Goal: Task Accomplishment & Management: Manage account settings

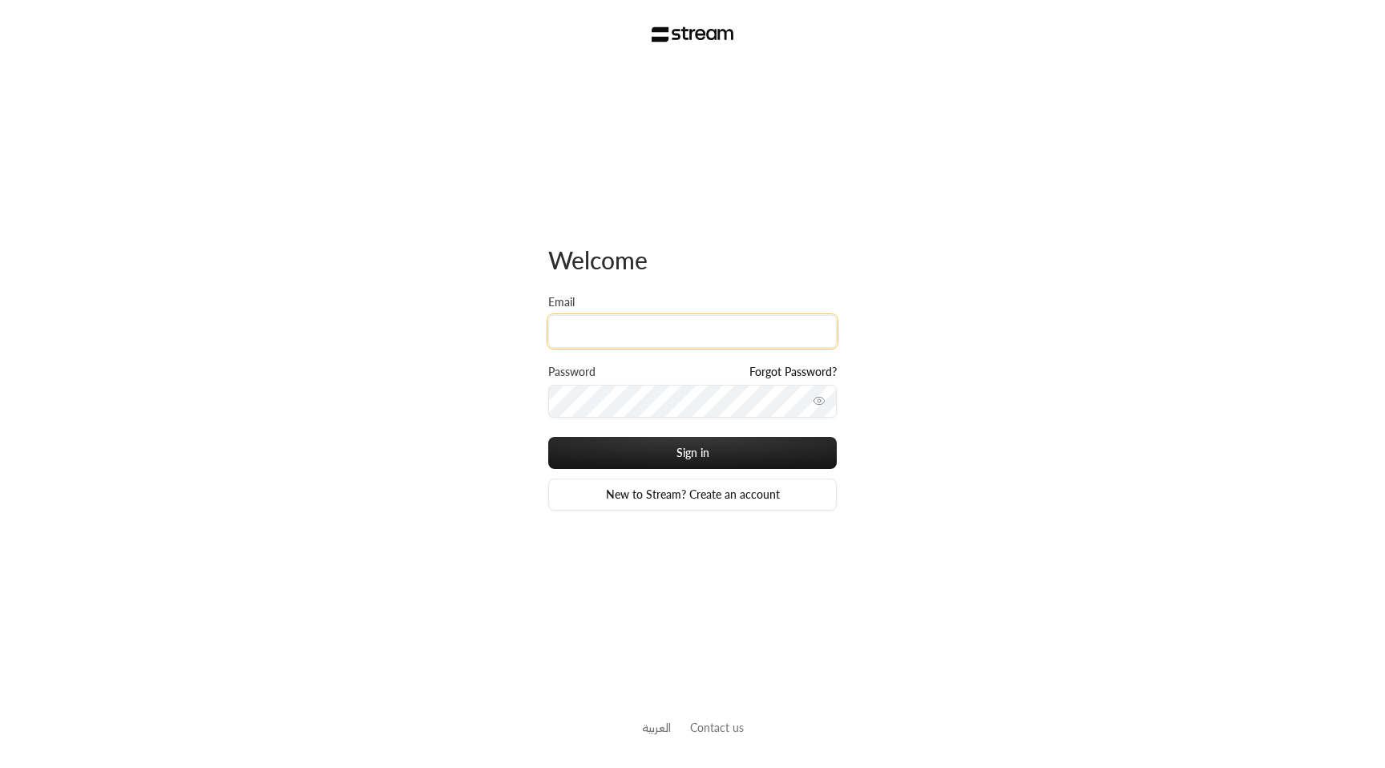
type input "[EMAIL_ADDRESS][DOMAIN_NAME]"
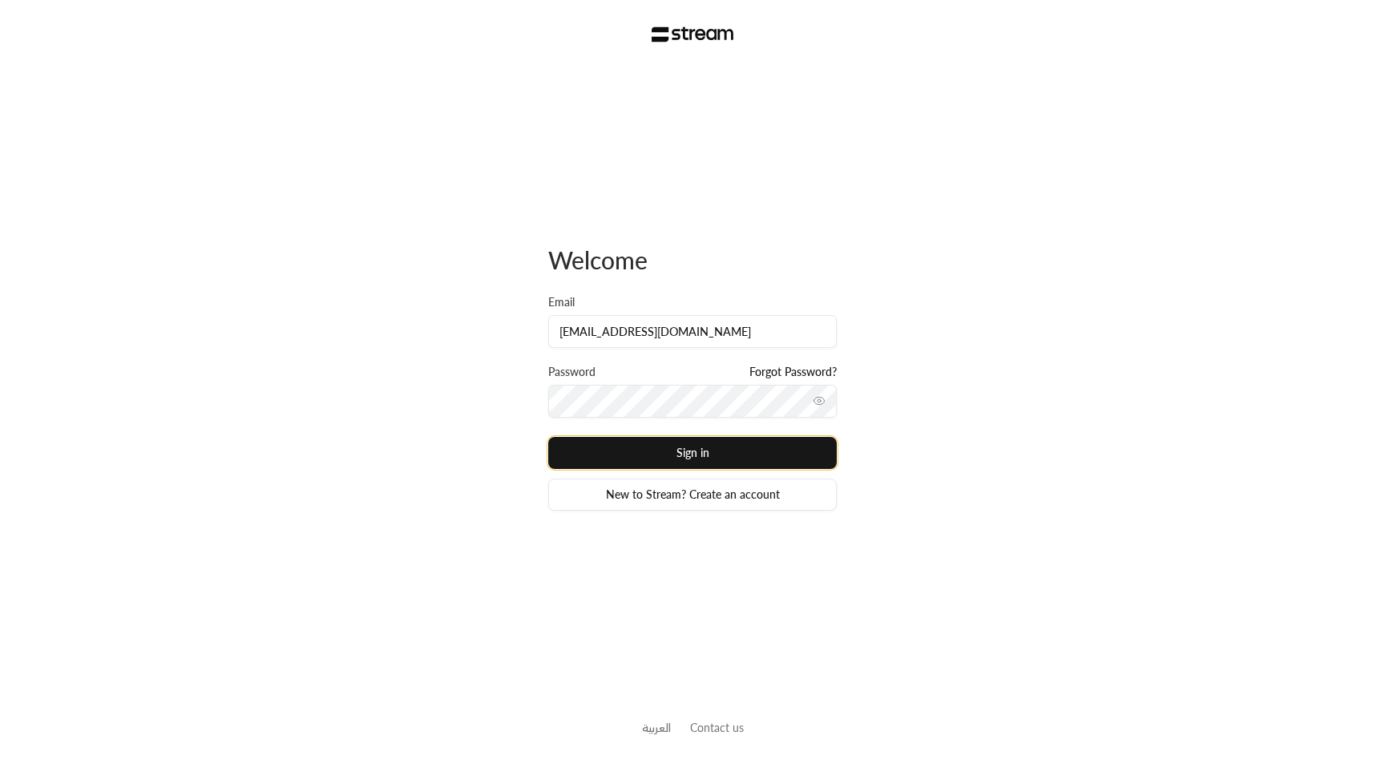
click at [707, 453] on button "Sign in" at bounding box center [692, 453] width 288 height 32
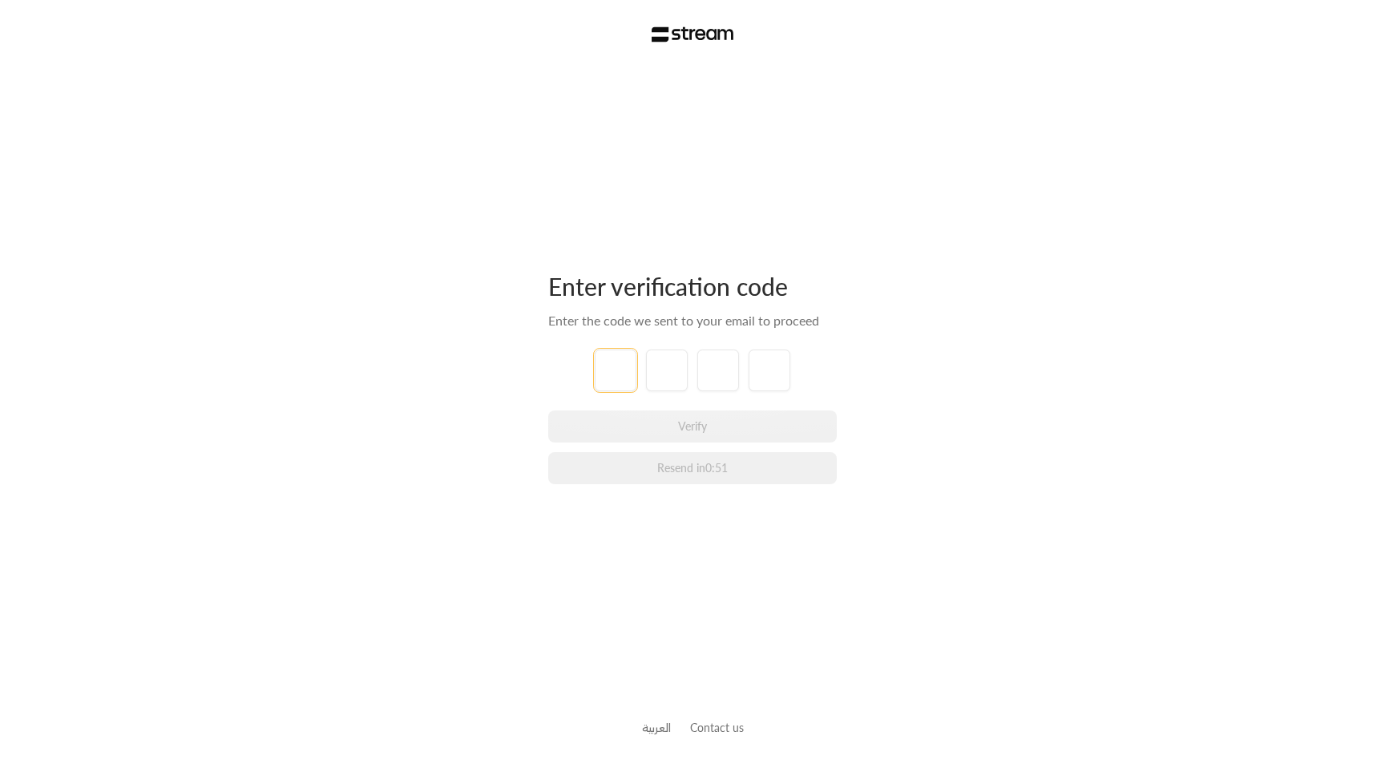
paste input "0"
type input "0"
type input "8"
type input "0"
type input "7"
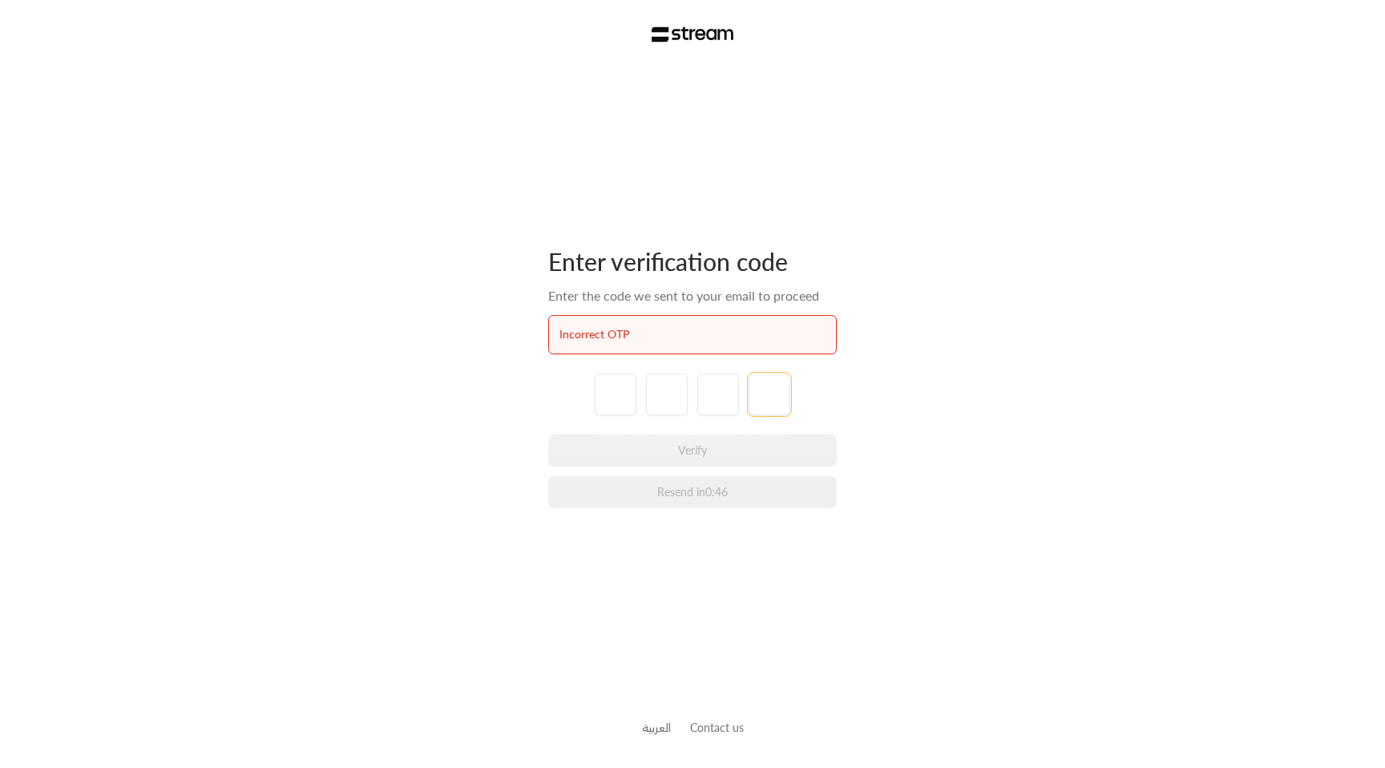
paste input "1"
type input "1"
click at [618, 397] on input "tel" at bounding box center [616, 394] width 42 height 42
paste input "1"
type input "1"
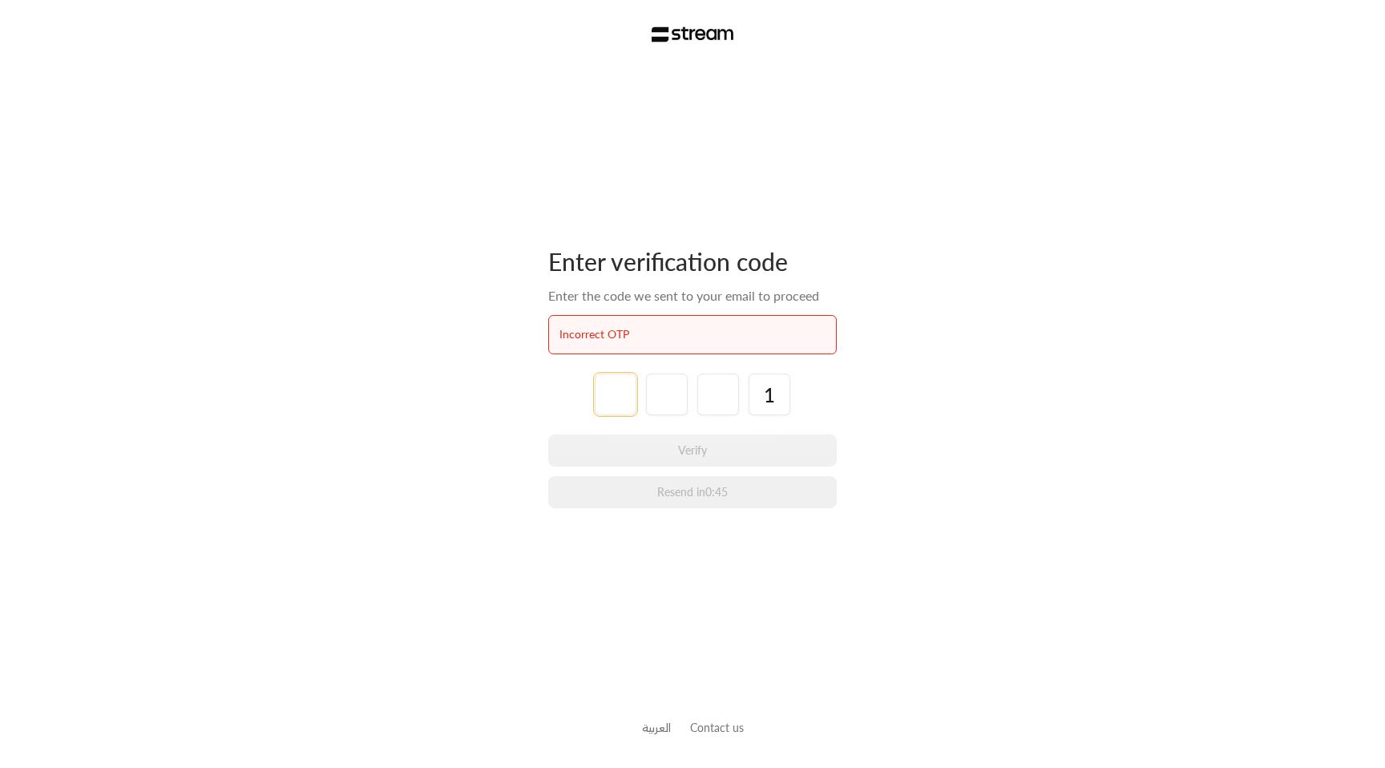
type input "8"
type input "4"
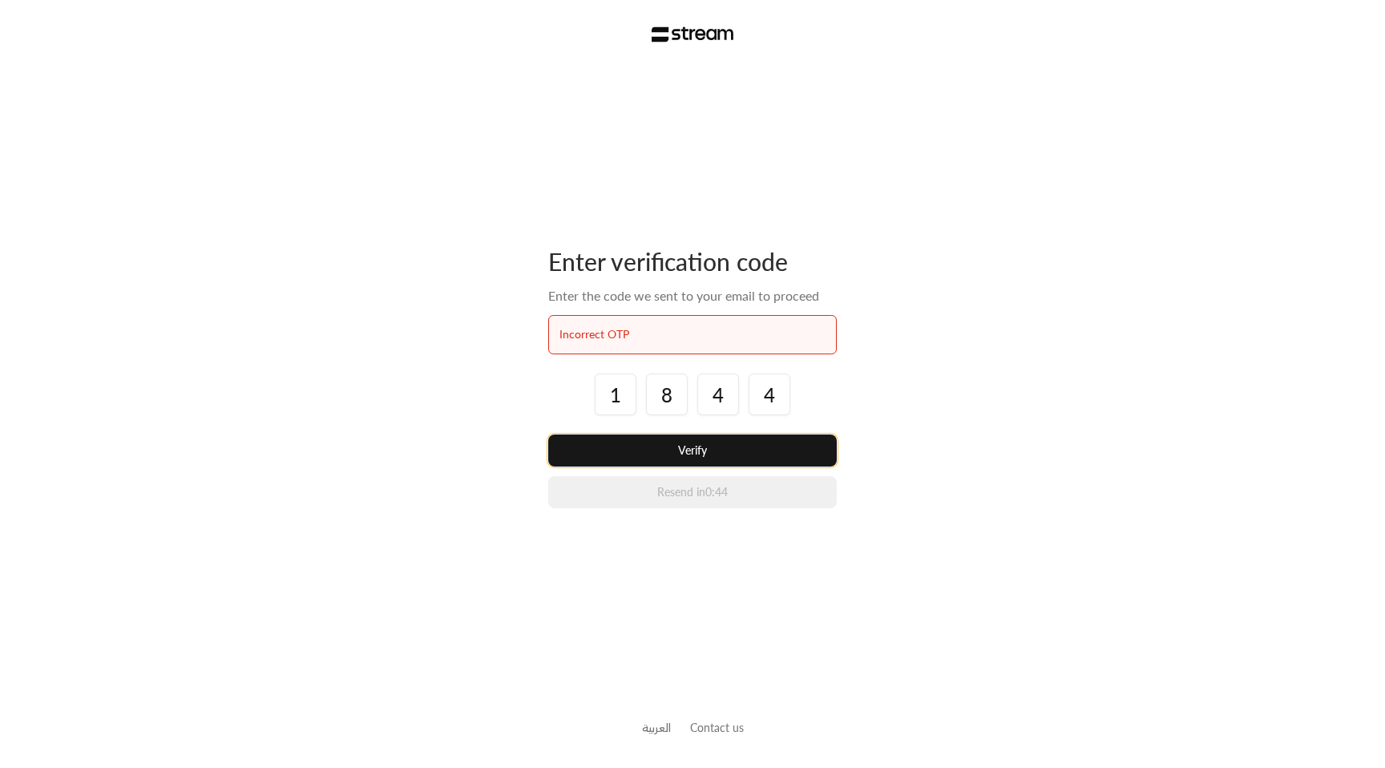
click at [676, 454] on button "Verify" at bounding box center [692, 450] width 288 height 32
